Goal: Information Seeking & Learning: Learn about a topic

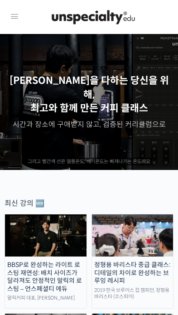
click at [14, 16] on icon at bounding box center [14, 16] width 11 height 11
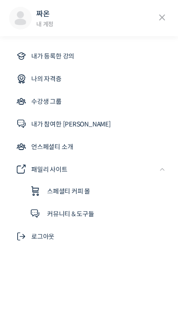
click at [125, 59] on link "내가 등록한 강의" at bounding box center [89, 56] width 160 height 22
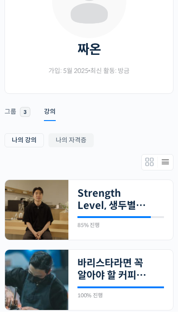
scroll to position [101, 0]
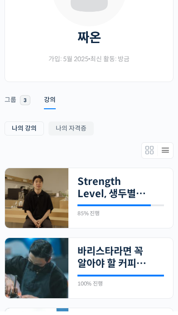
click at [117, 198] on link "Strength Level, 생두별 특징을 살리는 아이덴티티 커피랩 [PERSON_NAME] [PERSON_NAME]의 로스팅 클래스" at bounding box center [111, 191] width 69 height 25
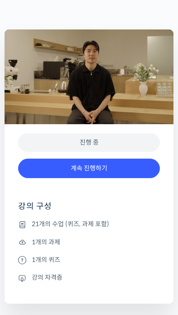
scroll to position [179, 0]
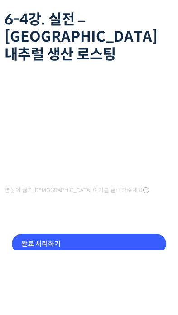
scroll to position [30, 0]
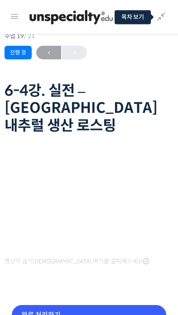
click at [50, 57] on span "←" at bounding box center [48, 53] width 25 height 12
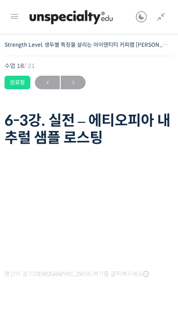
scroll to position [540, 0]
click at [160, 21] on icon at bounding box center [161, 17] width 11 height 11
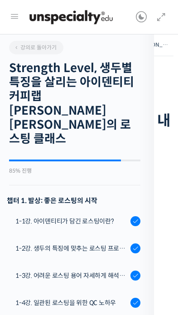
scroll to position [0, 0]
click at [98, 243] on div "1-2강. 생두의 특징에 맞추는 로스팅 프로파일 'Stength Level'" at bounding box center [71, 248] width 112 height 10
